Goal: Navigation & Orientation: Find specific page/section

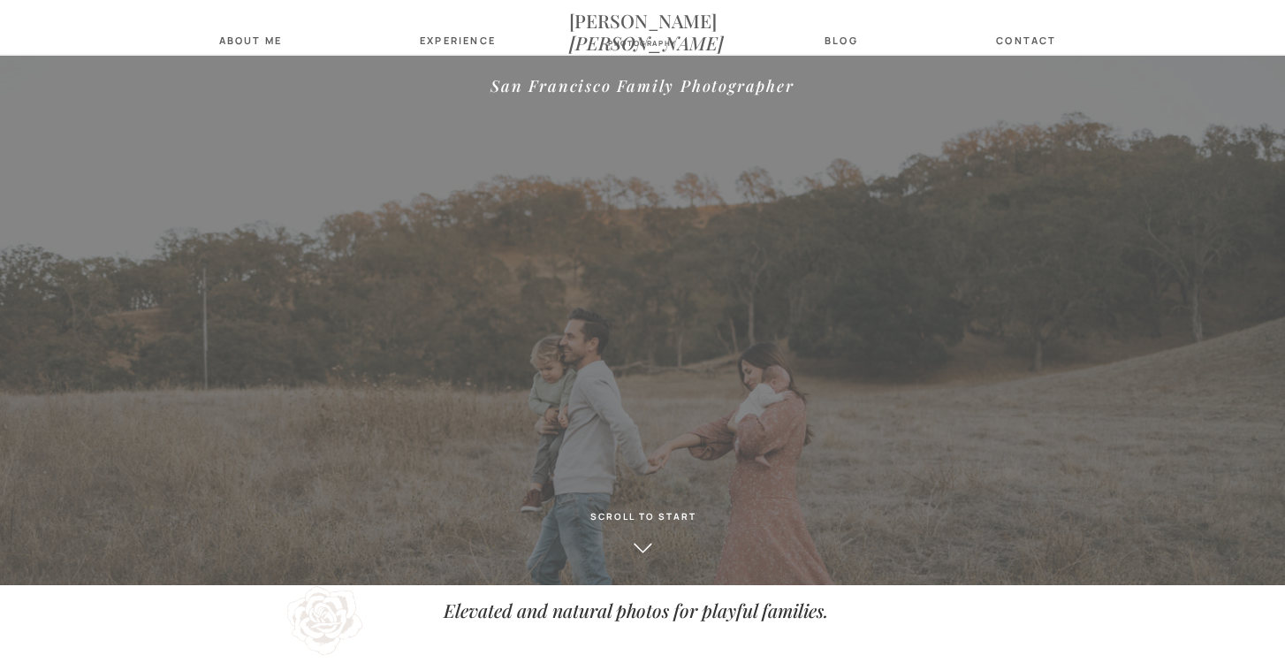
click at [251, 42] on nav "about Me" at bounding box center [250, 39] width 73 height 11
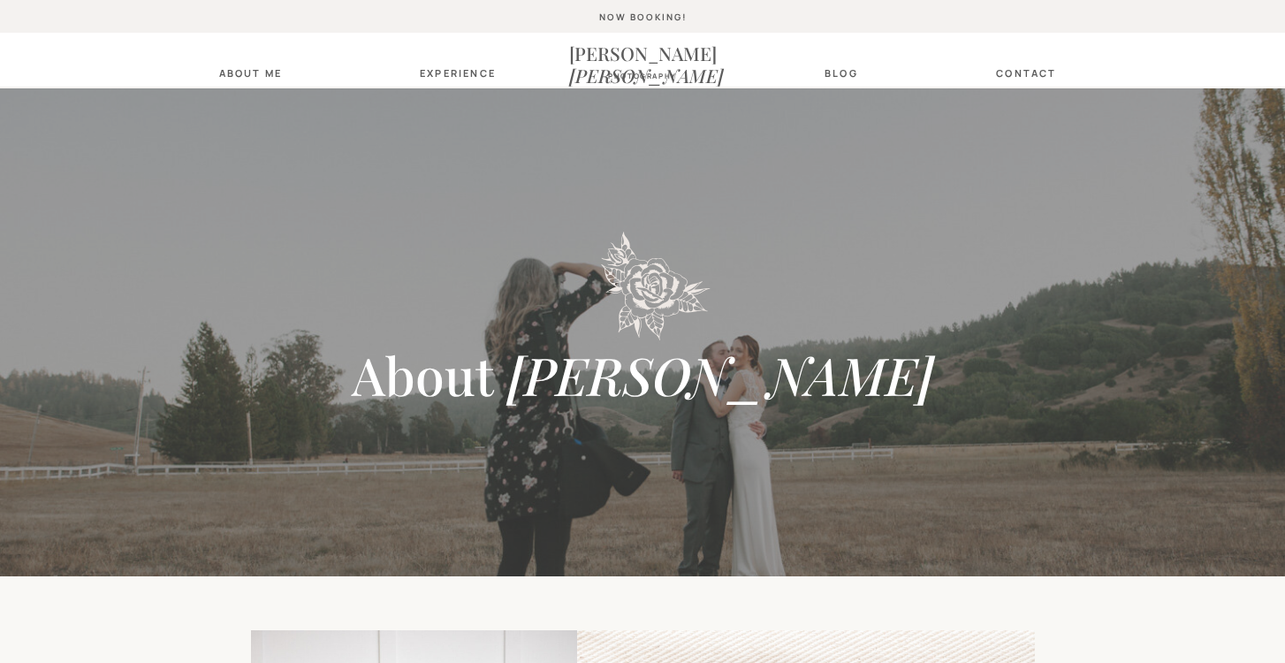
click at [438, 73] on nav "Experience" at bounding box center [455, 72] width 70 height 11
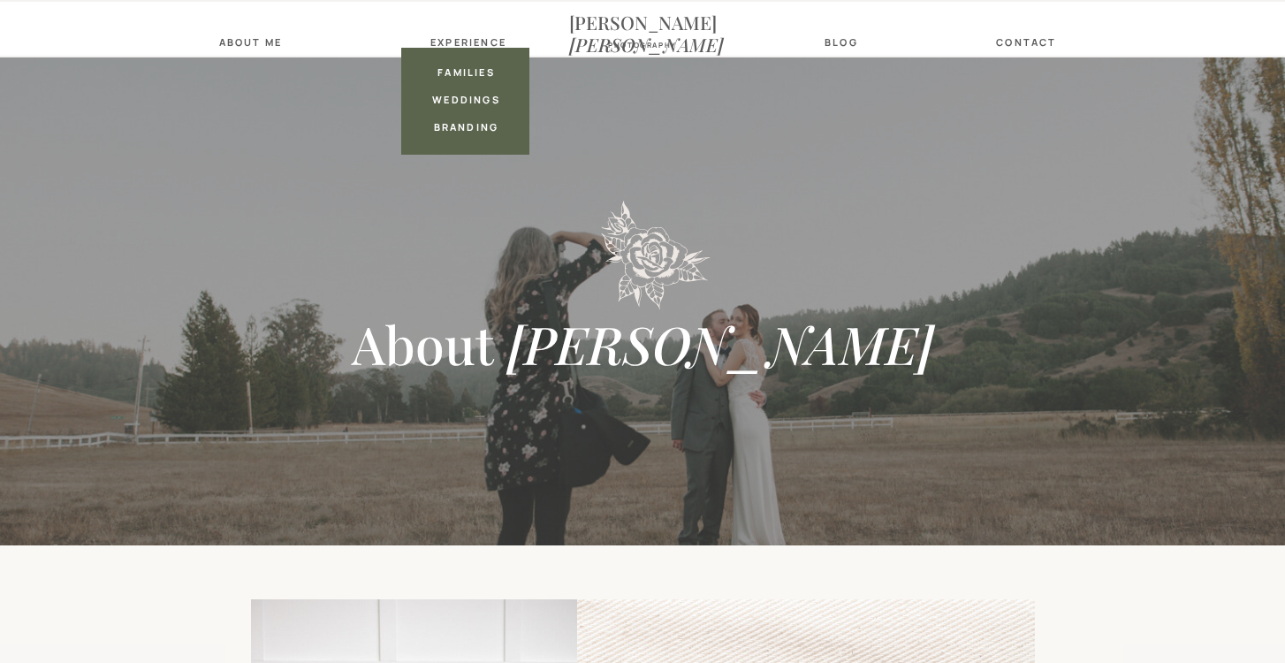
scroll to position [33, 0]
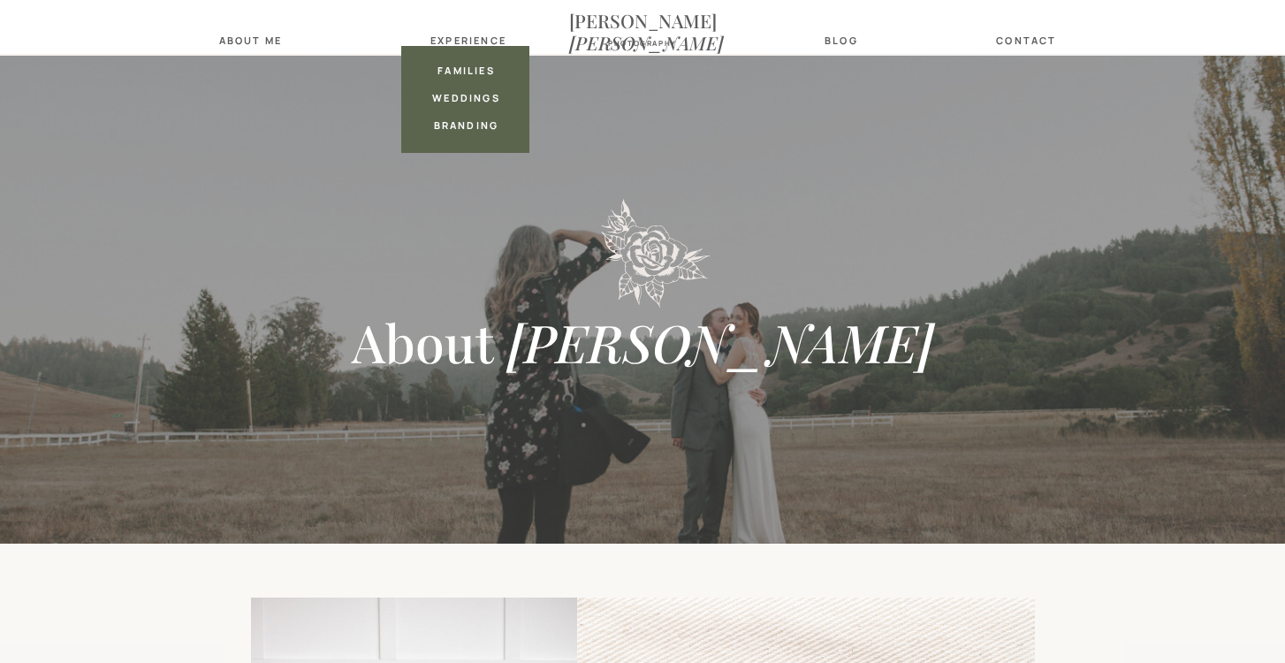
click at [460, 65] on nav "families" at bounding box center [466, 70] width 70 height 11
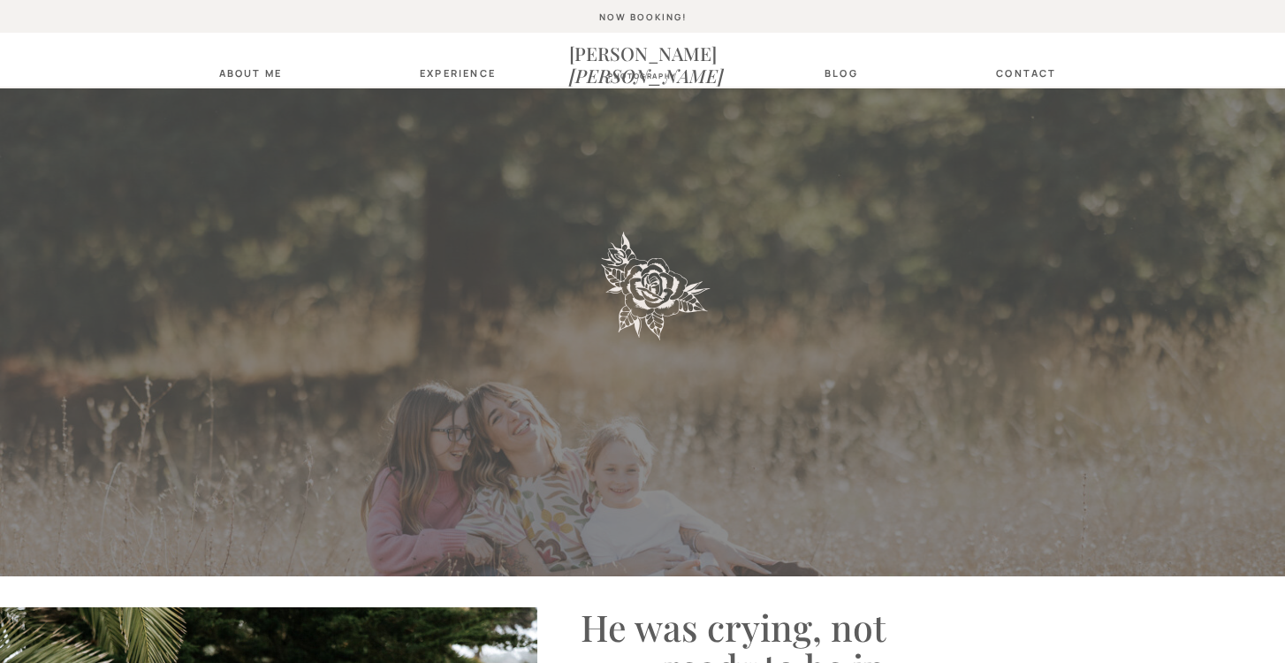
click at [446, 70] on nav "Experience" at bounding box center [455, 72] width 70 height 11
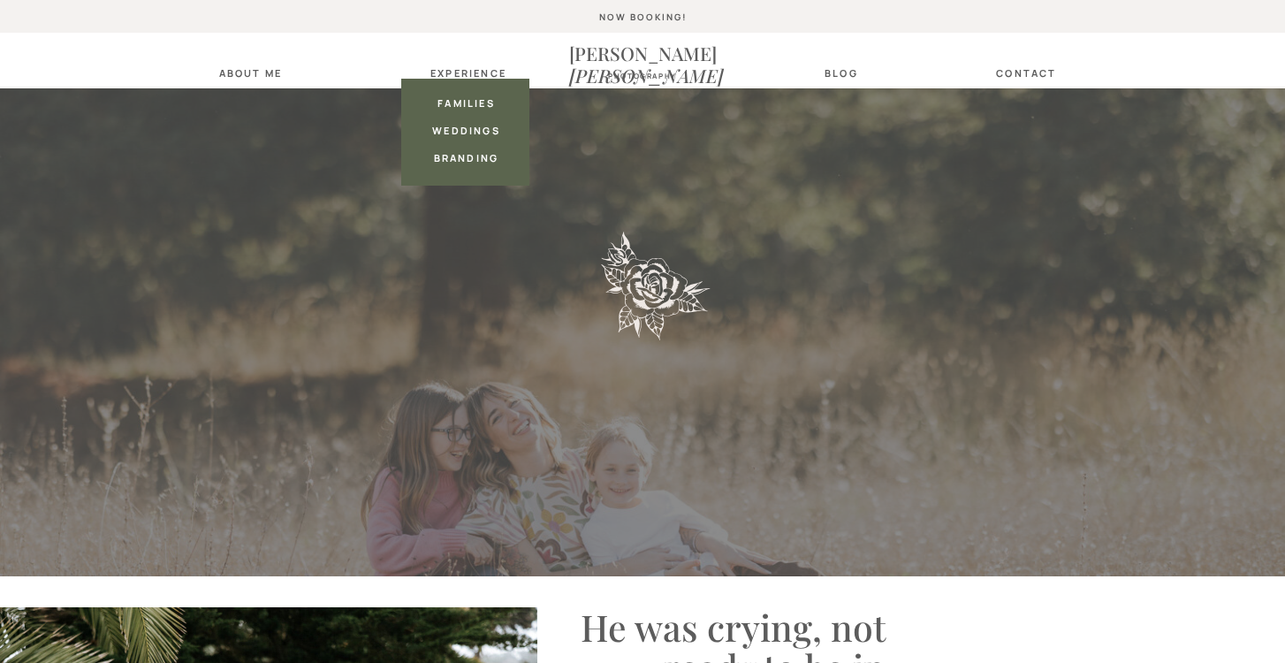
click at [451, 154] on nav "branding" at bounding box center [466, 157] width 70 height 11
